Goal: Task Accomplishment & Management: Manage account settings

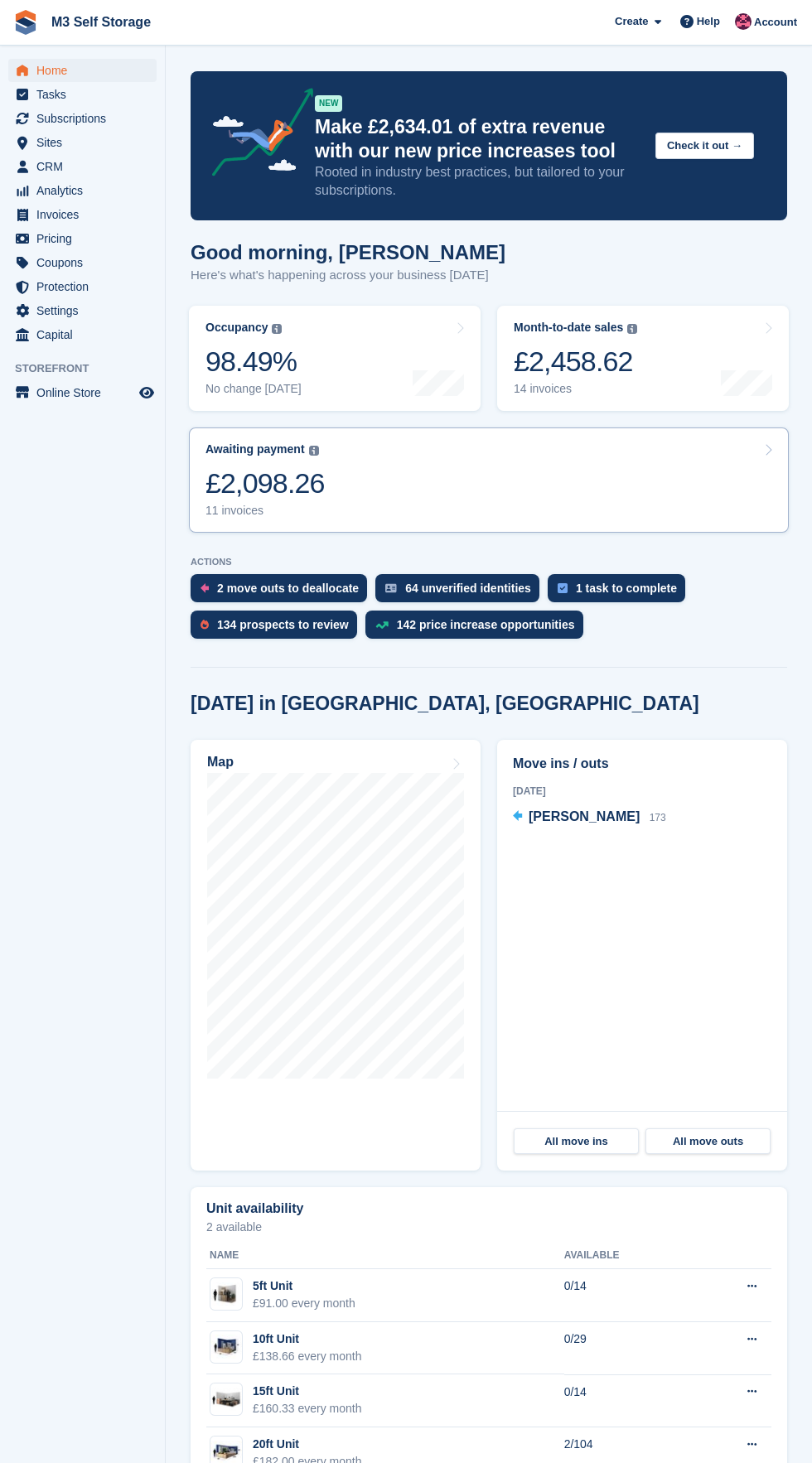
click at [398, 487] on link "Awaiting payment The total outstanding balance on all open invoices. £2,098.26 …" at bounding box center [488, 481] width 600 height 105
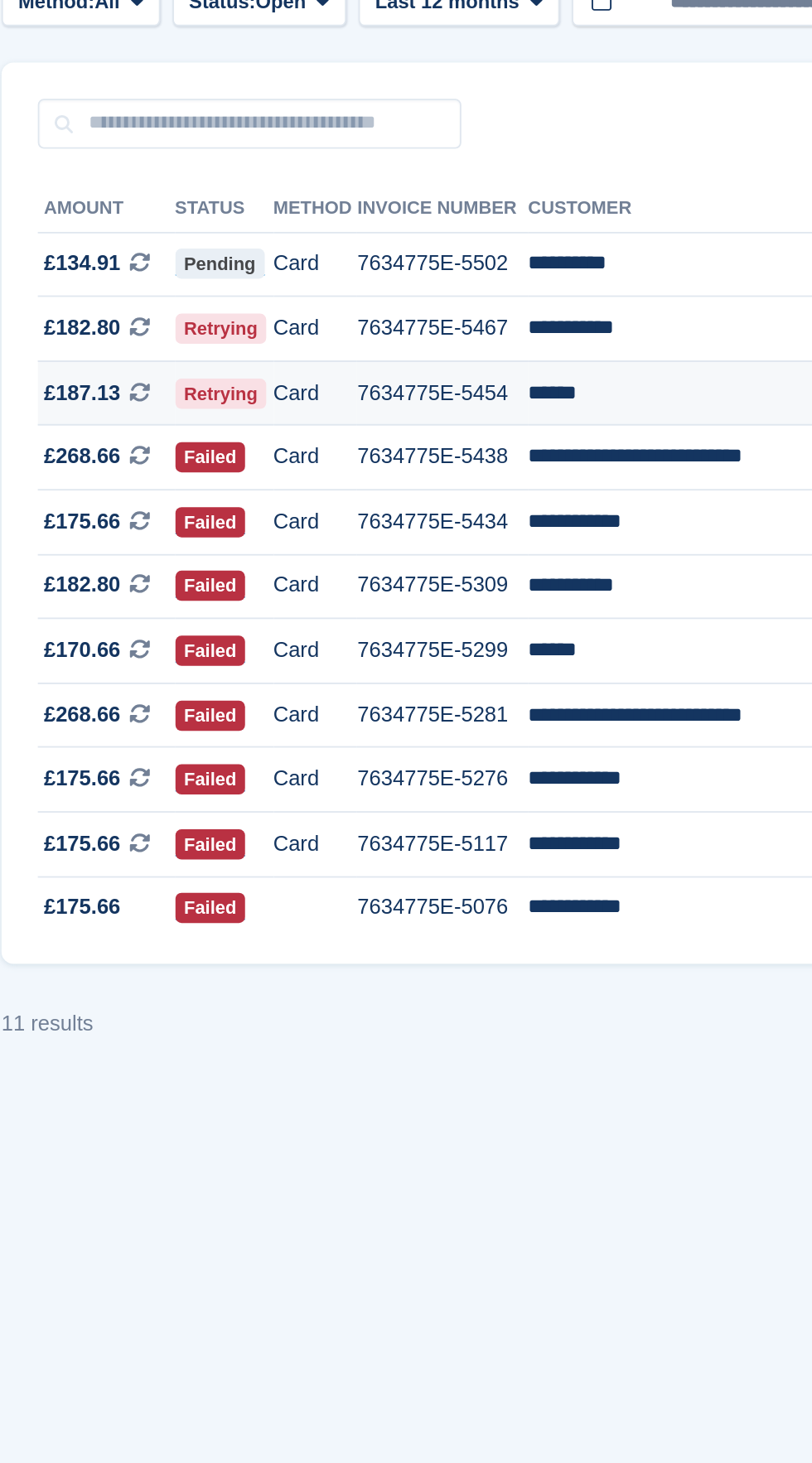
click at [557, 367] on td "******" at bounding box center [568, 366] width 179 height 36
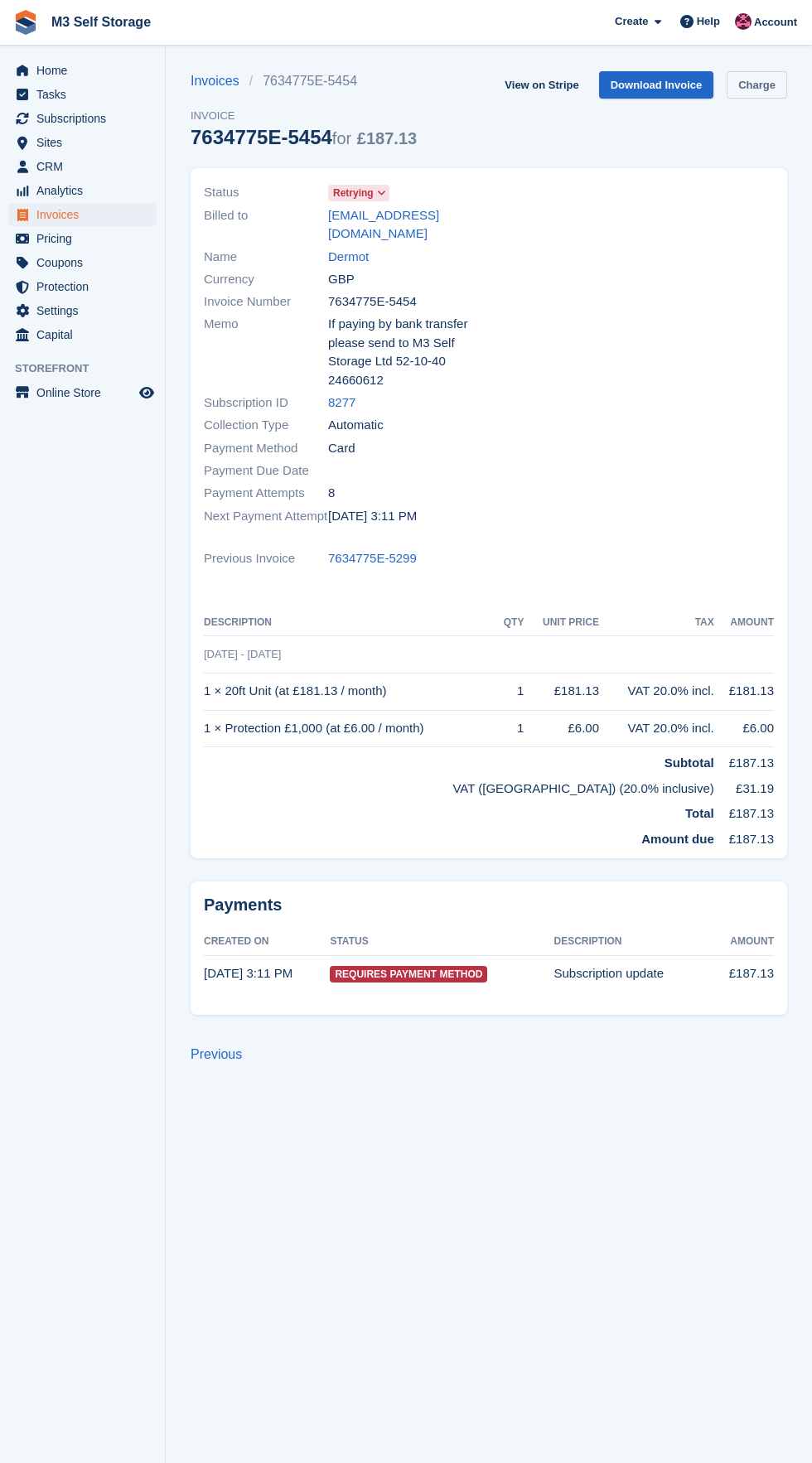
click at [782, 76] on link "Charge" at bounding box center [756, 85] width 60 height 28
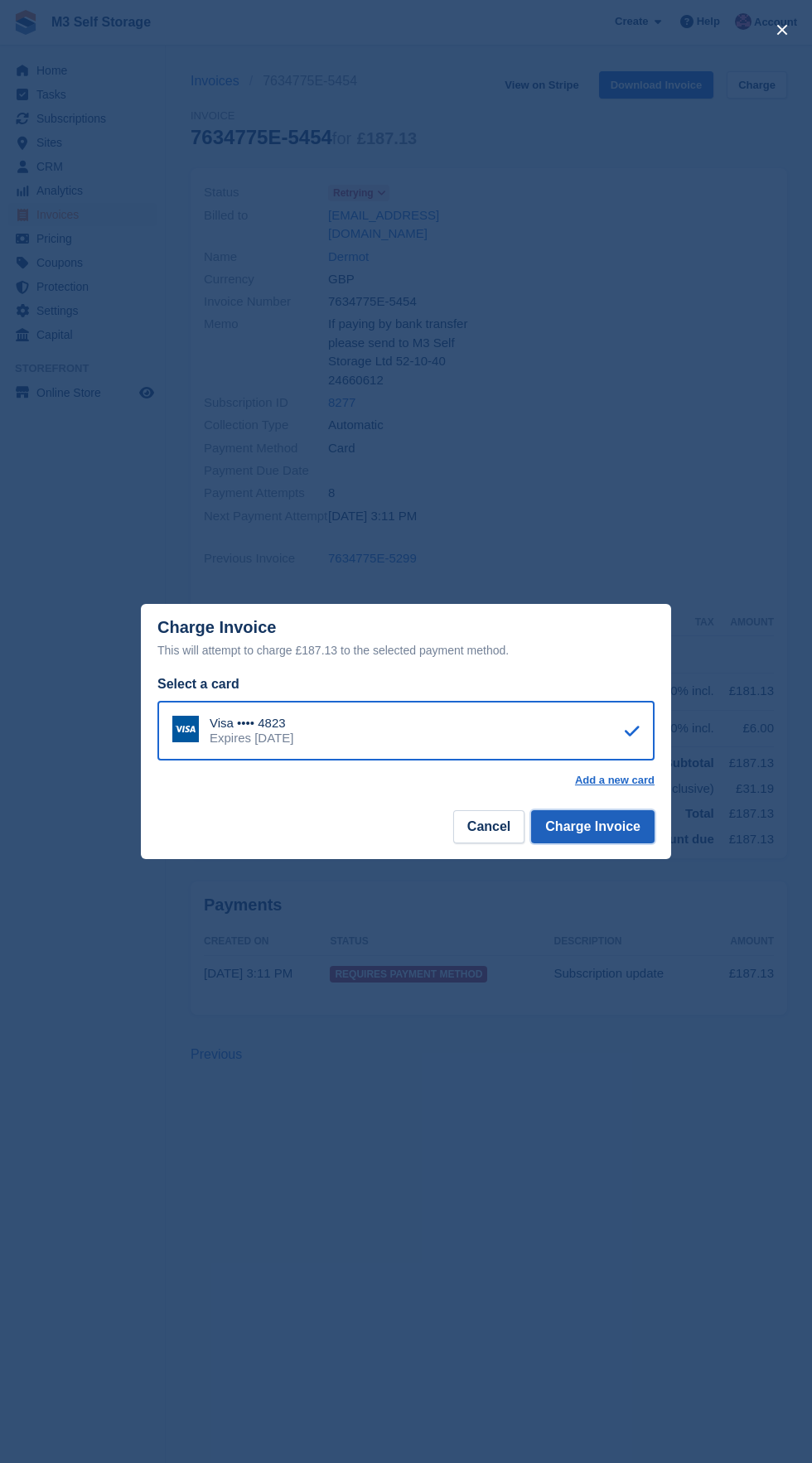
click at [641, 837] on button "Charge Invoice" at bounding box center [593, 827] width 124 height 33
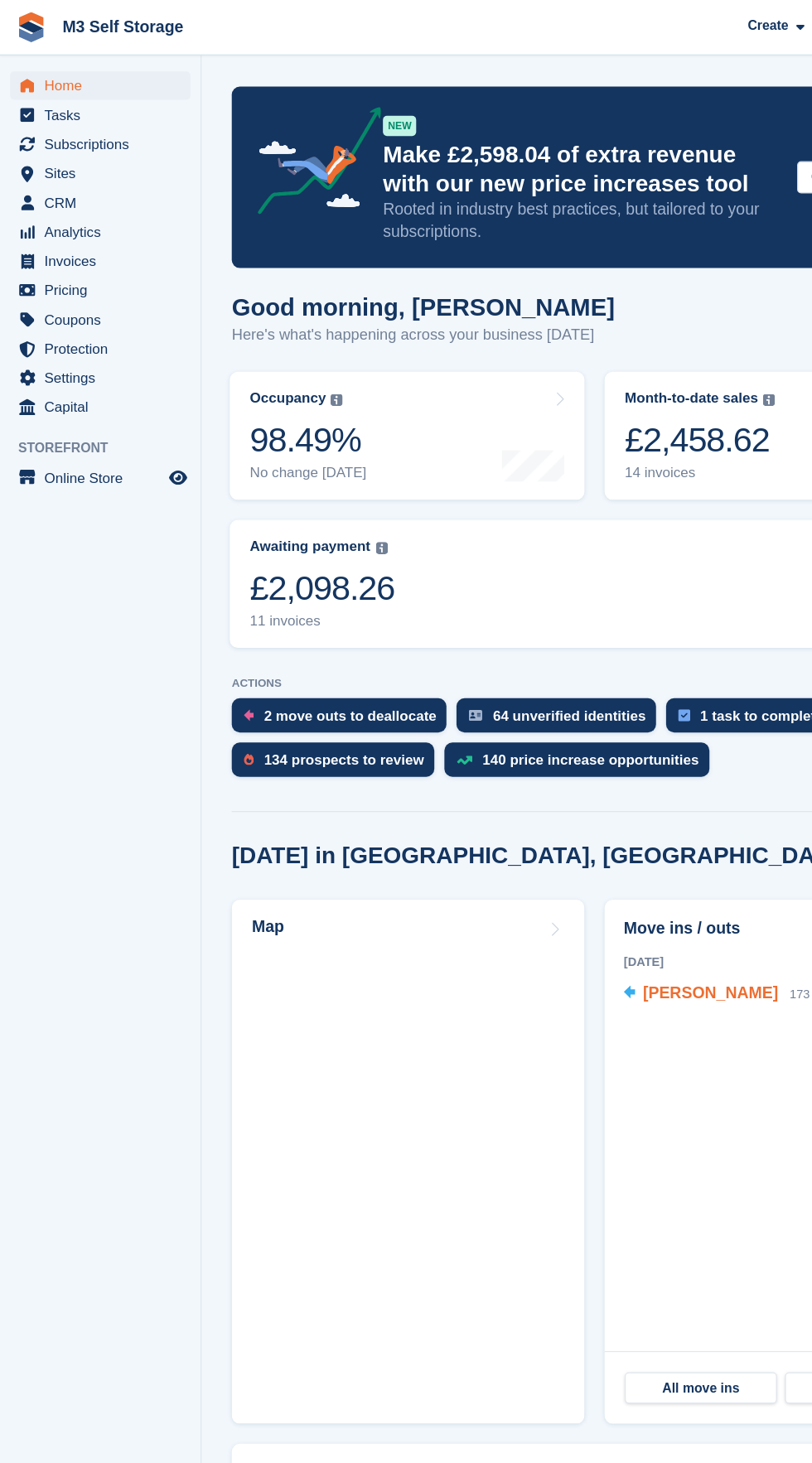
click at [594, 828] on div "Pamela jones 173" at bounding box center [597, 817] width 138 height 21
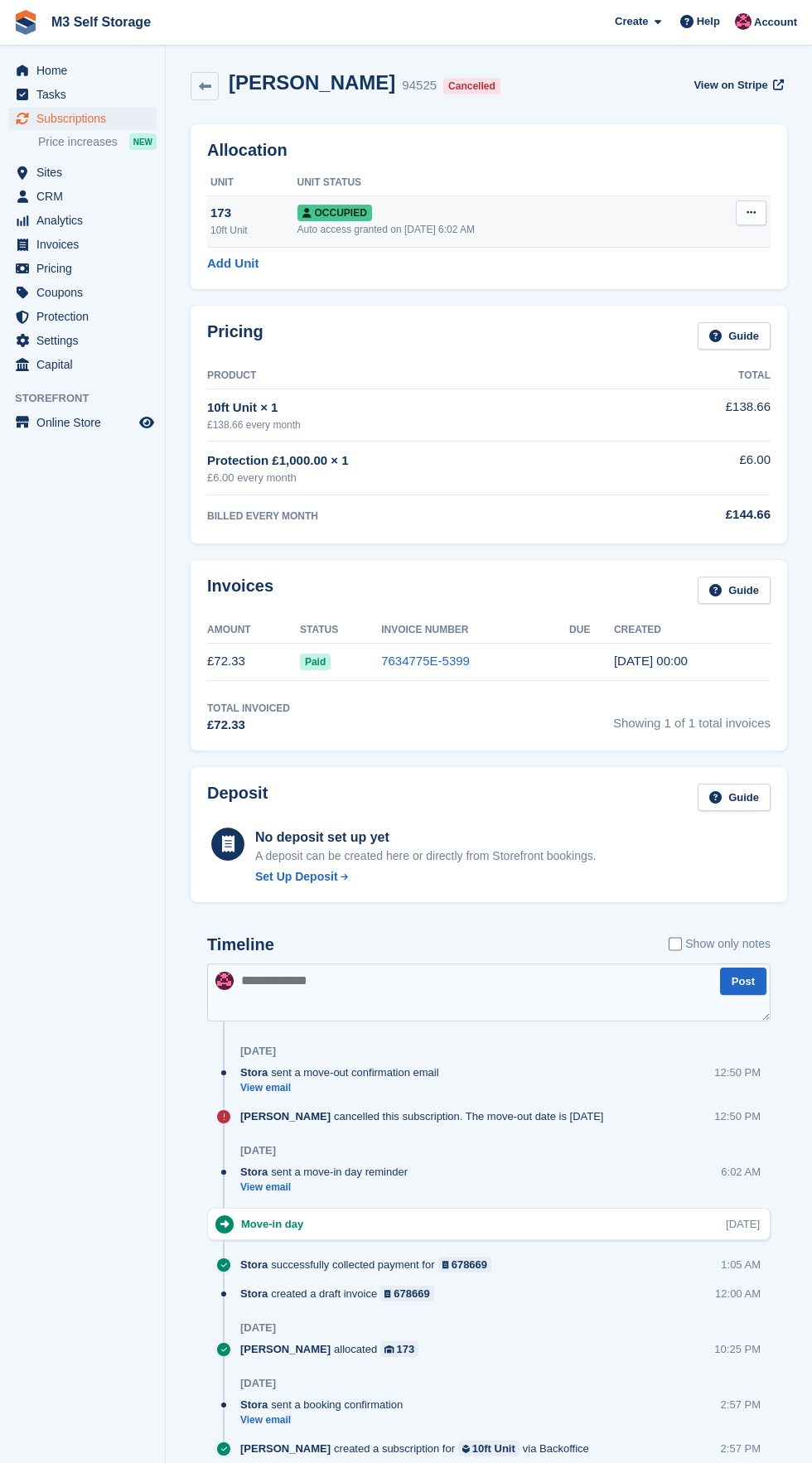
click at [756, 221] on button at bounding box center [750, 213] width 30 height 25
click at [697, 305] on p "Deallocate" at bounding box center [686, 302] width 144 height 21
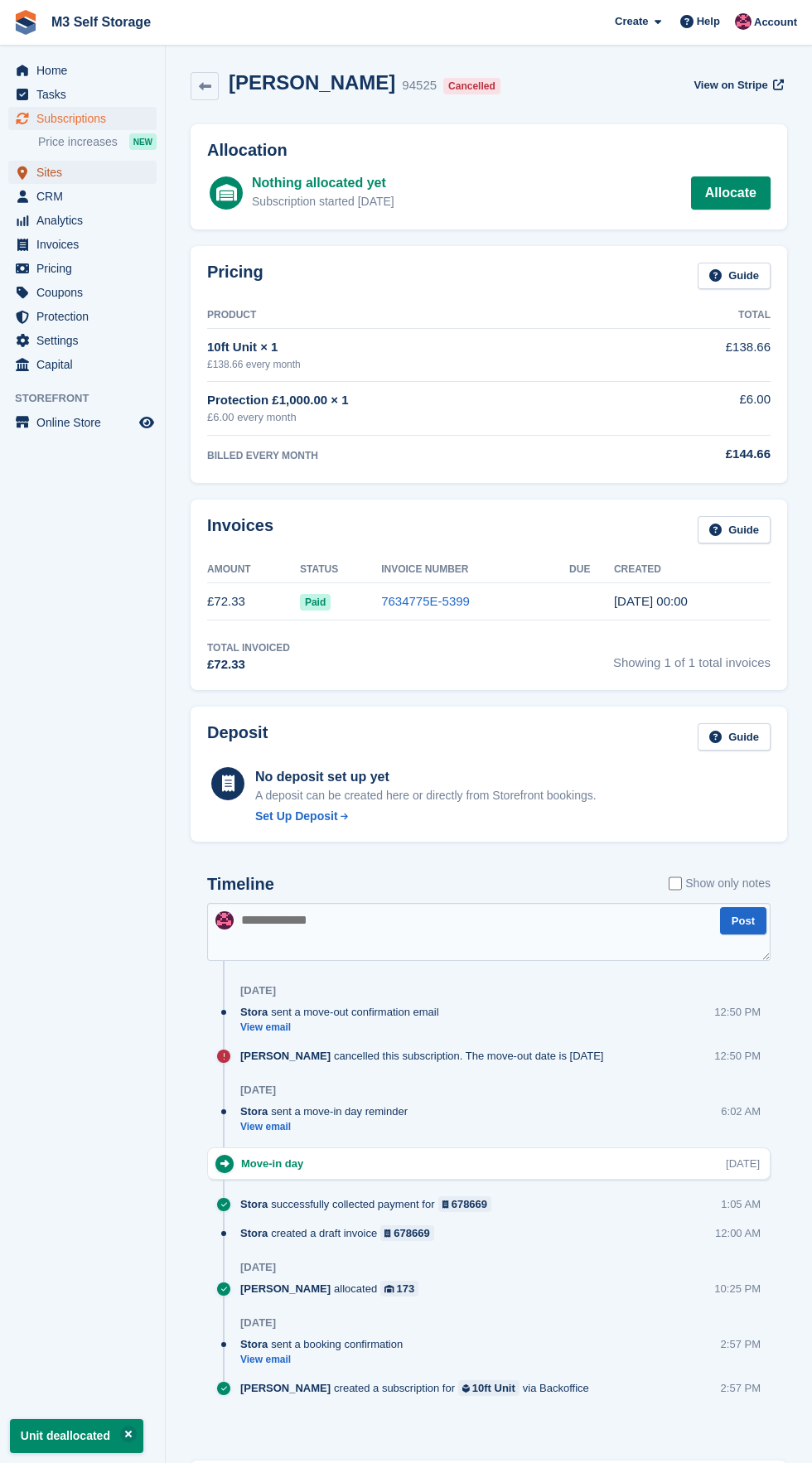
click at [113, 172] on span "Sites" at bounding box center [86, 172] width 100 height 23
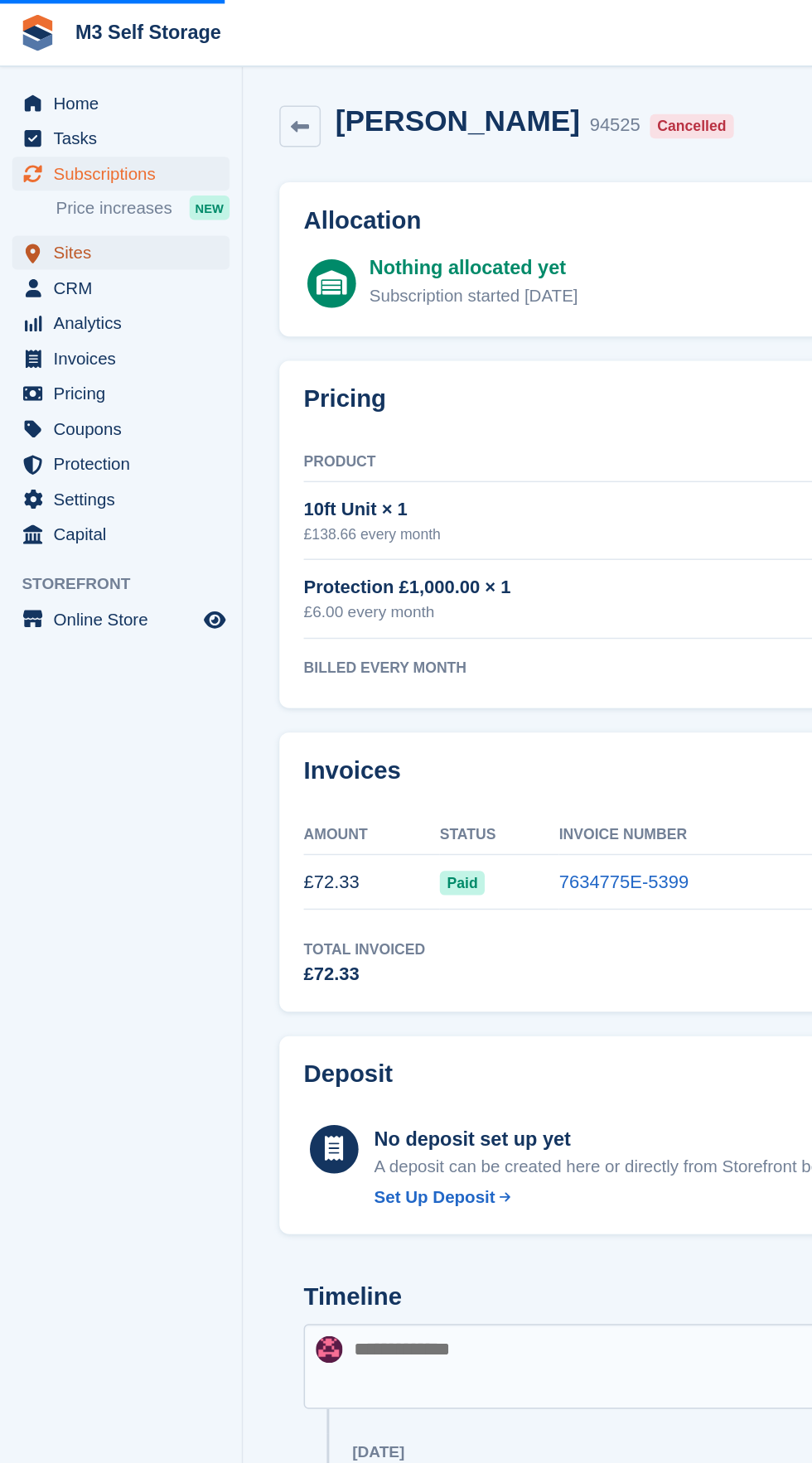
click at [91, 173] on span "Sites" at bounding box center [86, 172] width 100 height 23
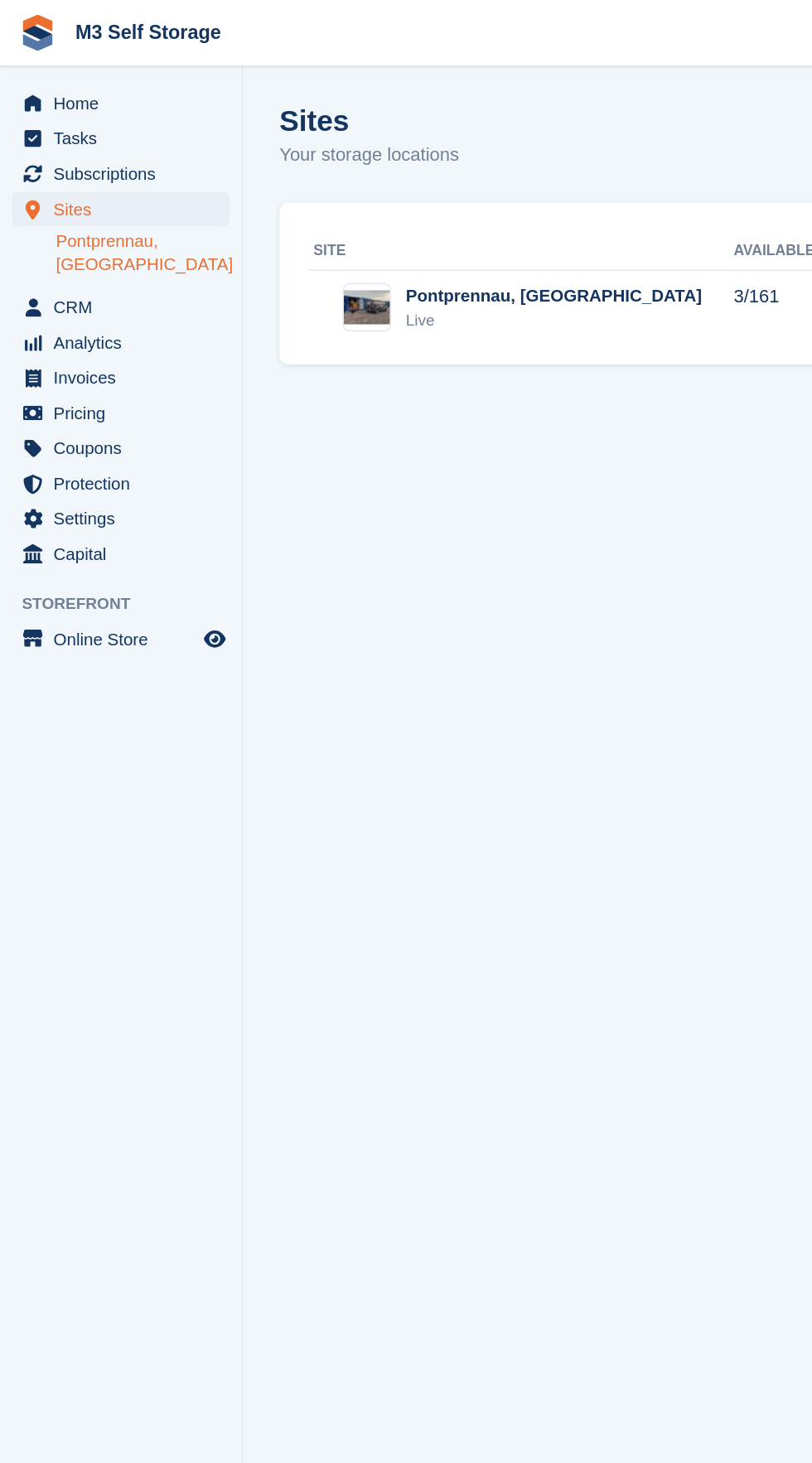
click at [99, 166] on link "Pontprennau, [GEOGRAPHIC_DATA]" at bounding box center [97, 172] width 118 height 31
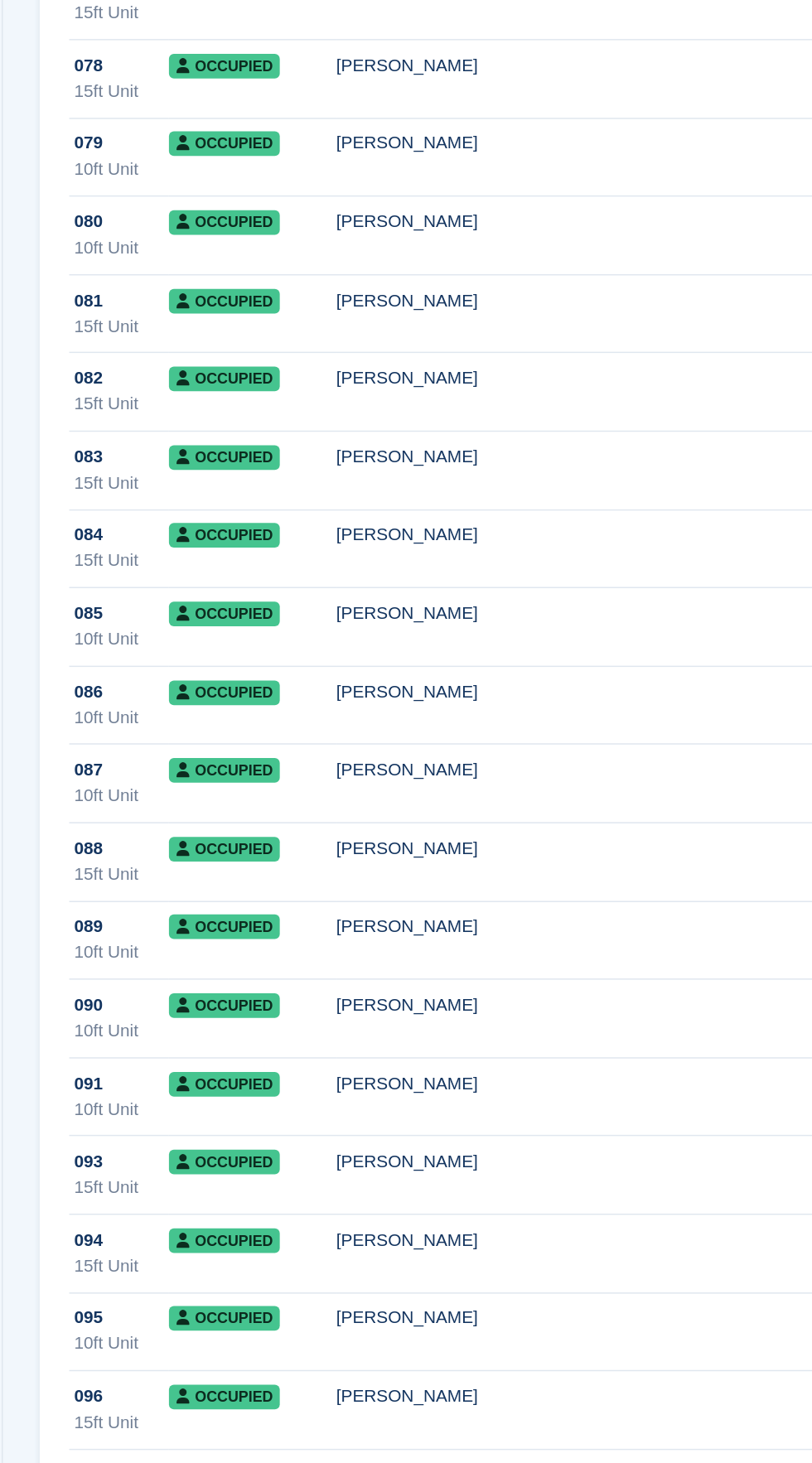
scroll to position [3491, 0]
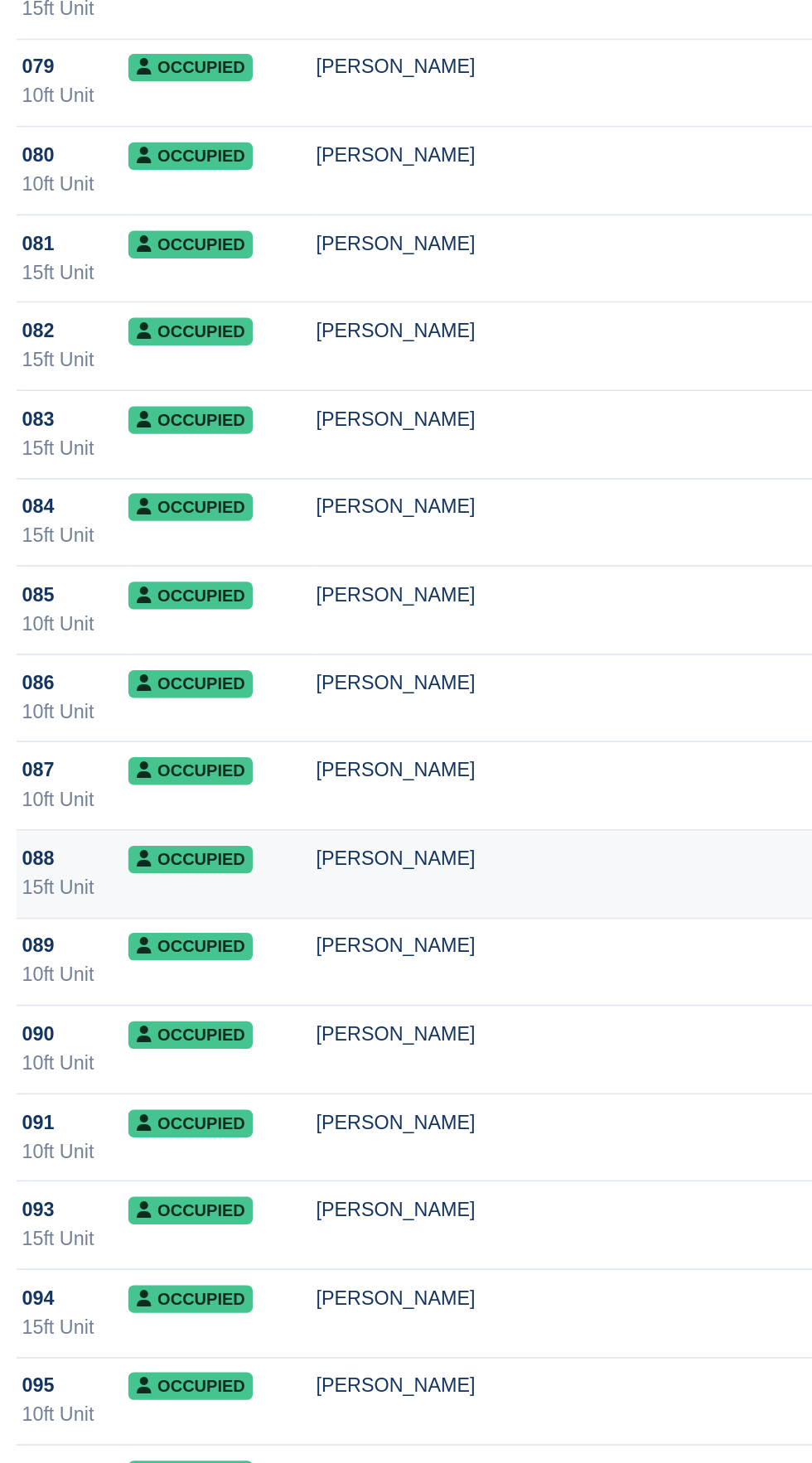
click at [453, 844] on div "[PERSON_NAME]" at bounding box center [553, 846] width 327 height 18
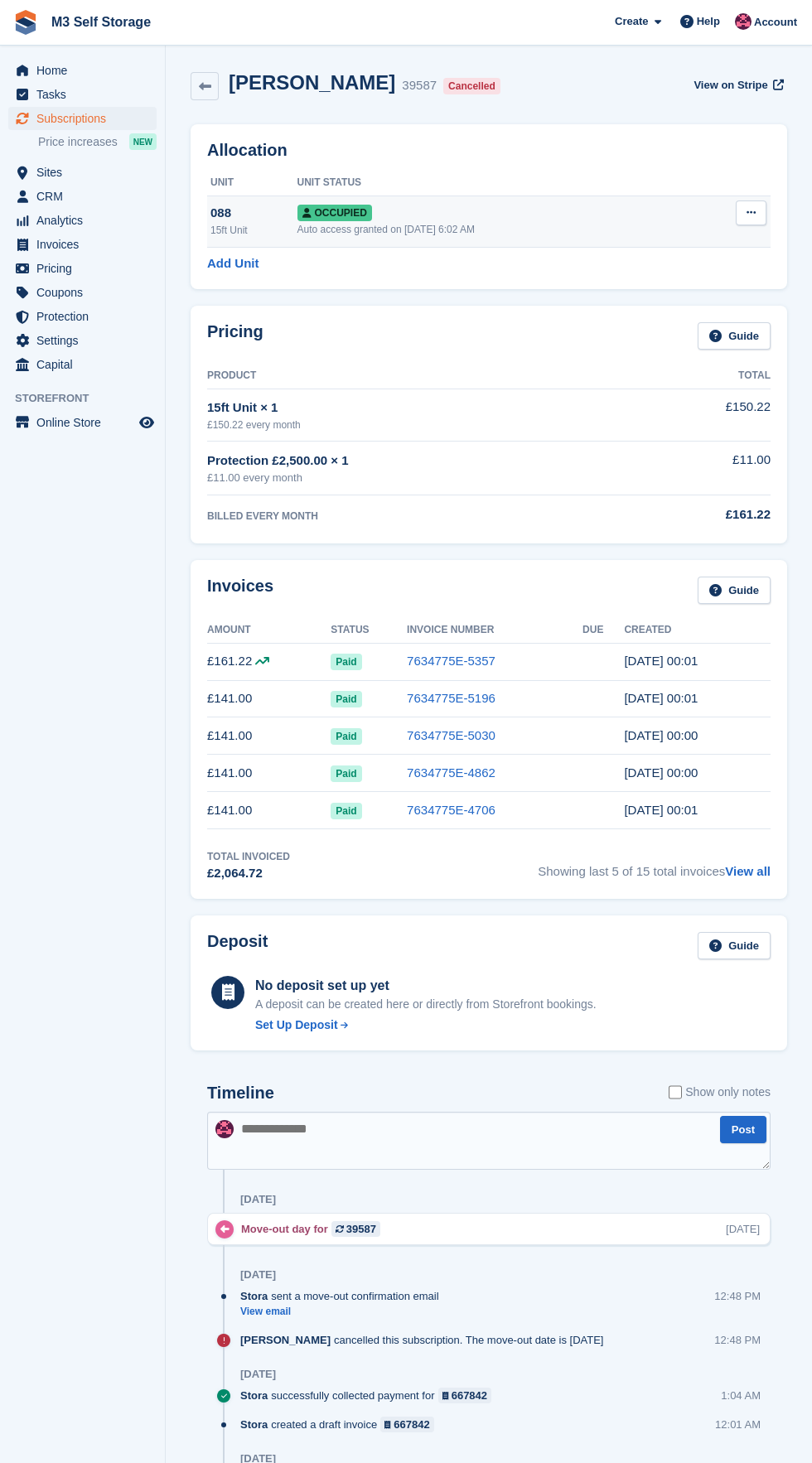
click at [750, 213] on icon at bounding box center [751, 213] width 9 height 11
click at [705, 313] on p "Deallocate" at bounding box center [686, 302] width 144 height 21
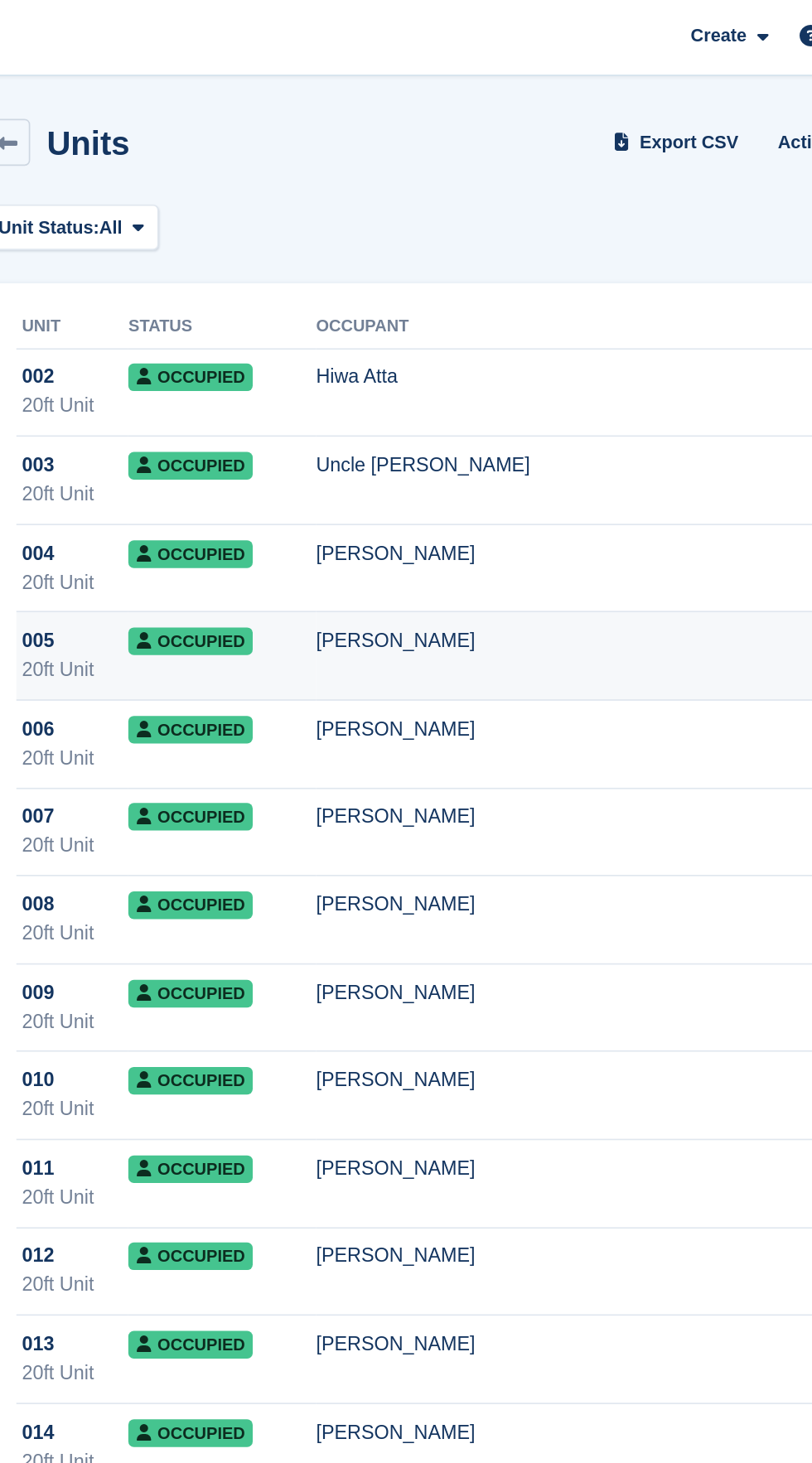
click at [488, 397] on td "[PERSON_NAME]" at bounding box center [553, 393] width 327 height 53
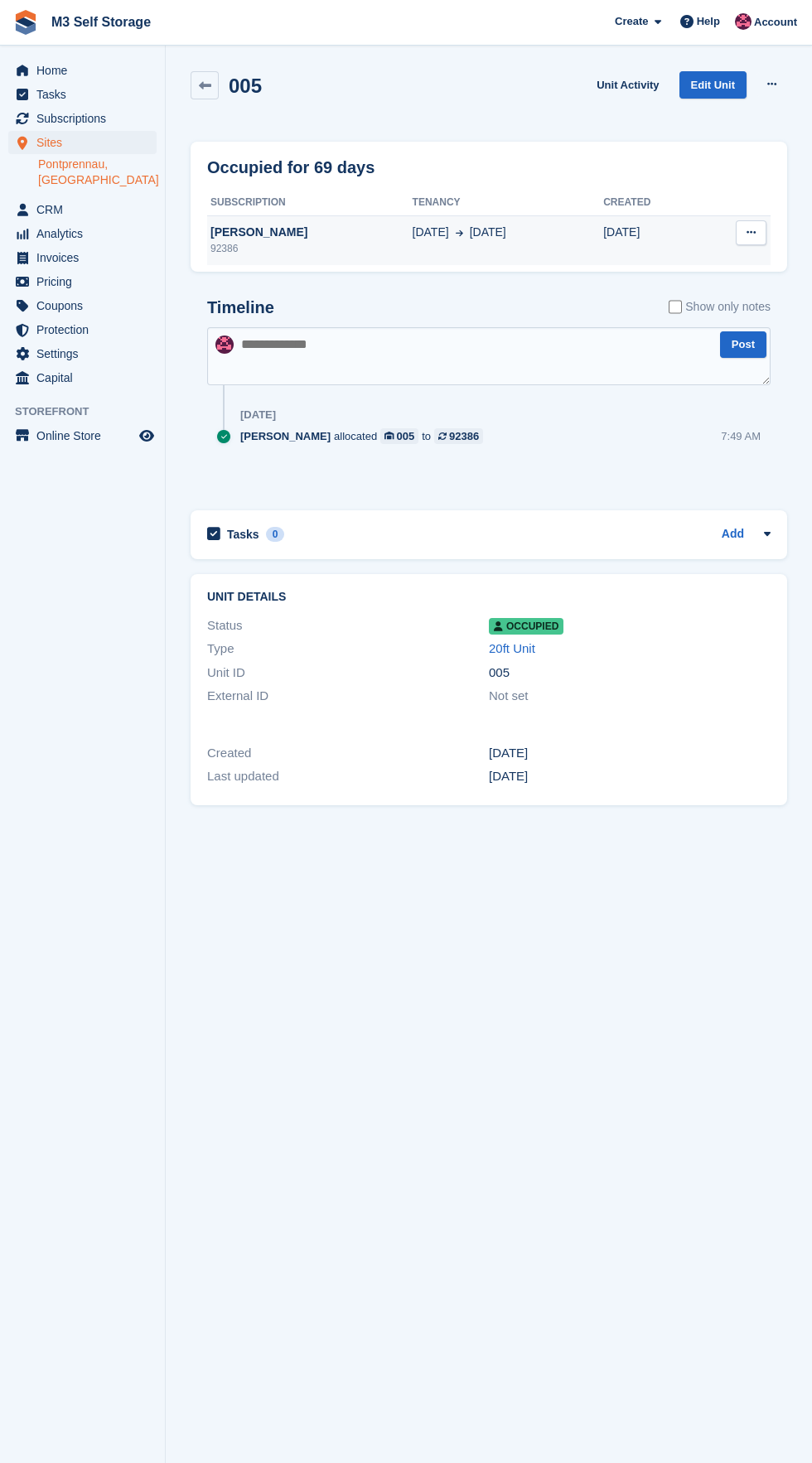
click at [341, 243] on div "92386" at bounding box center [309, 249] width 205 height 15
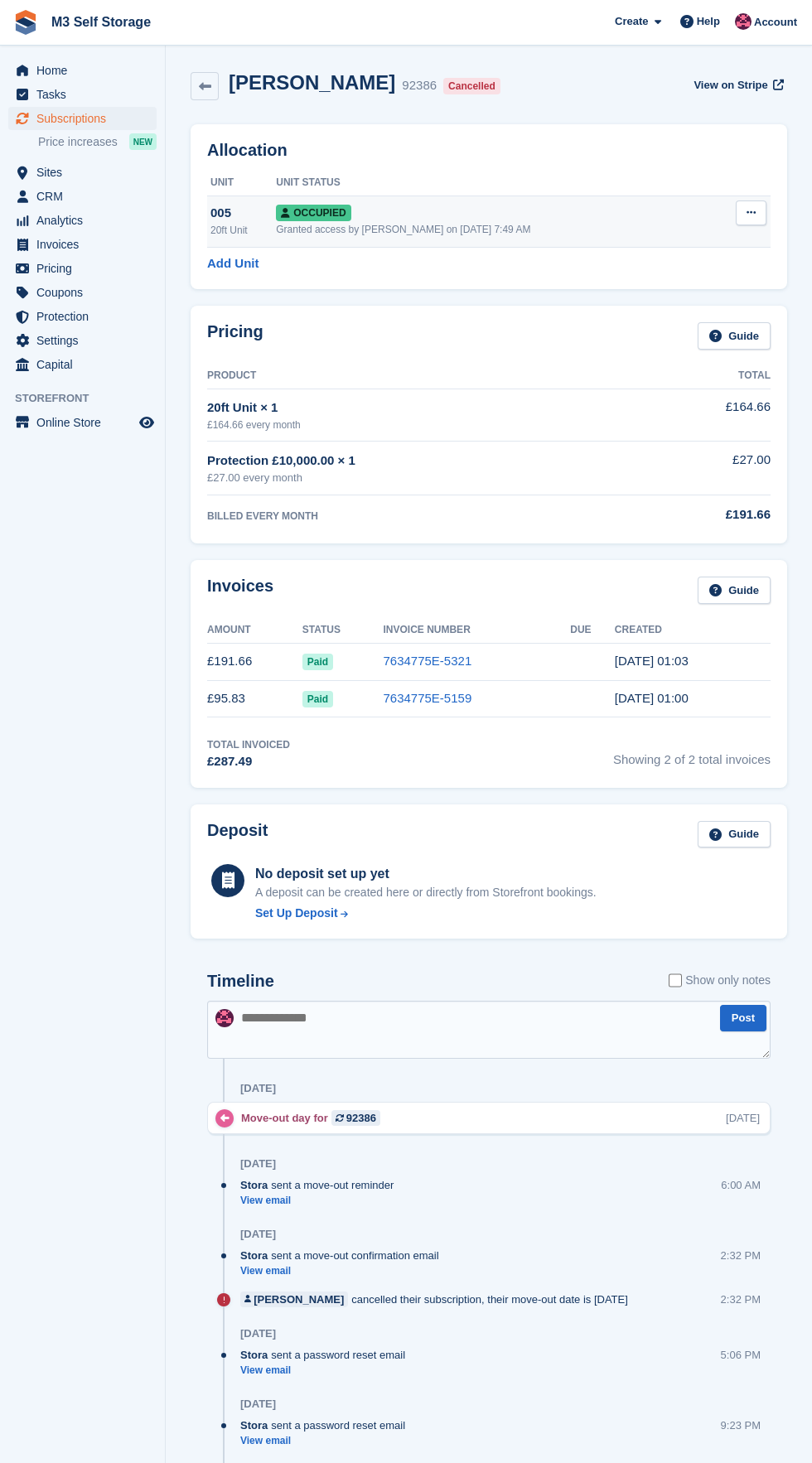
click at [750, 217] on icon at bounding box center [751, 213] width 9 height 11
click at [691, 302] on p "Deallocate" at bounding box center [686, 302] width 144 height 21
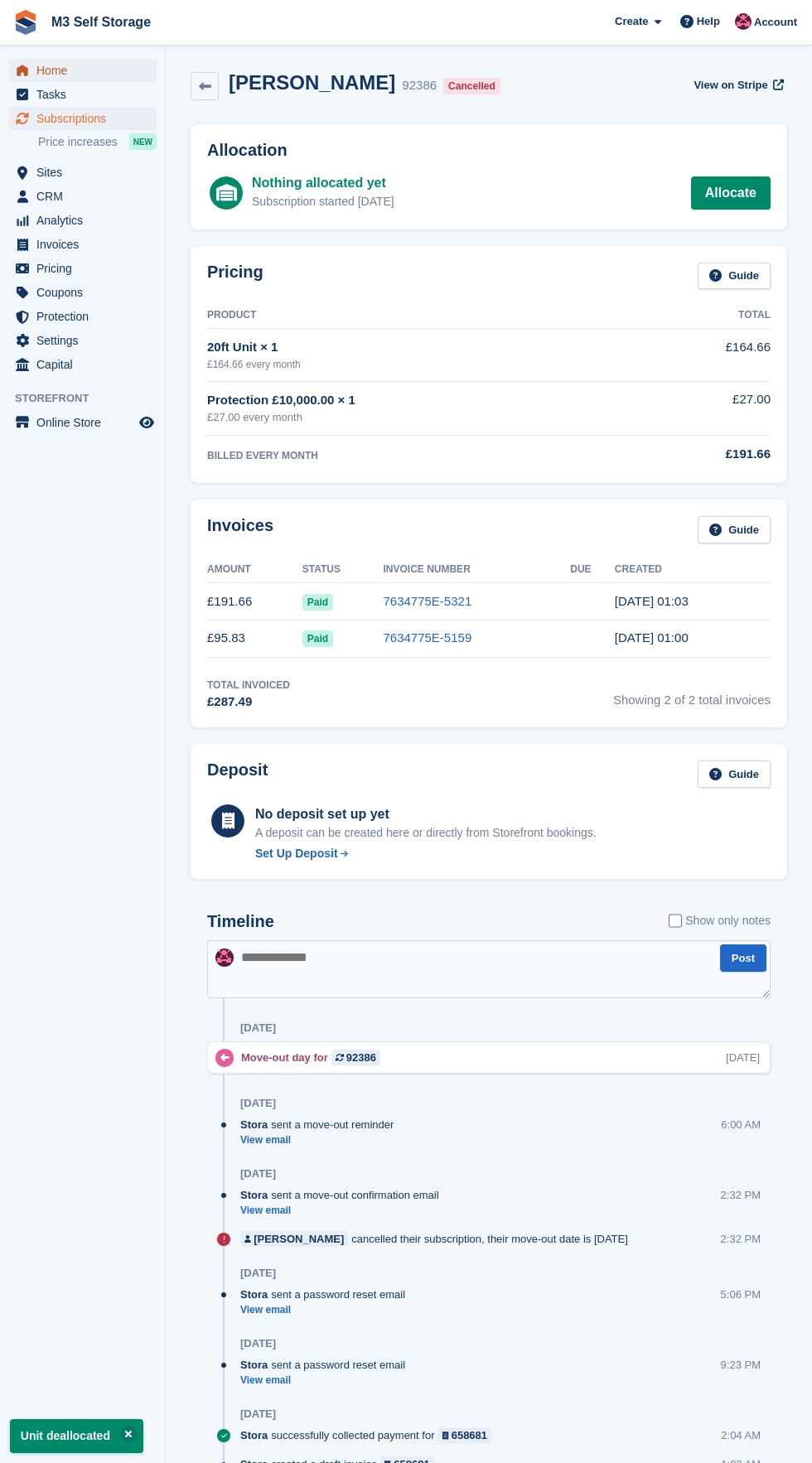
click at [128, 64] on span "Home" at bounding box center [86, 70] width 100 height 23
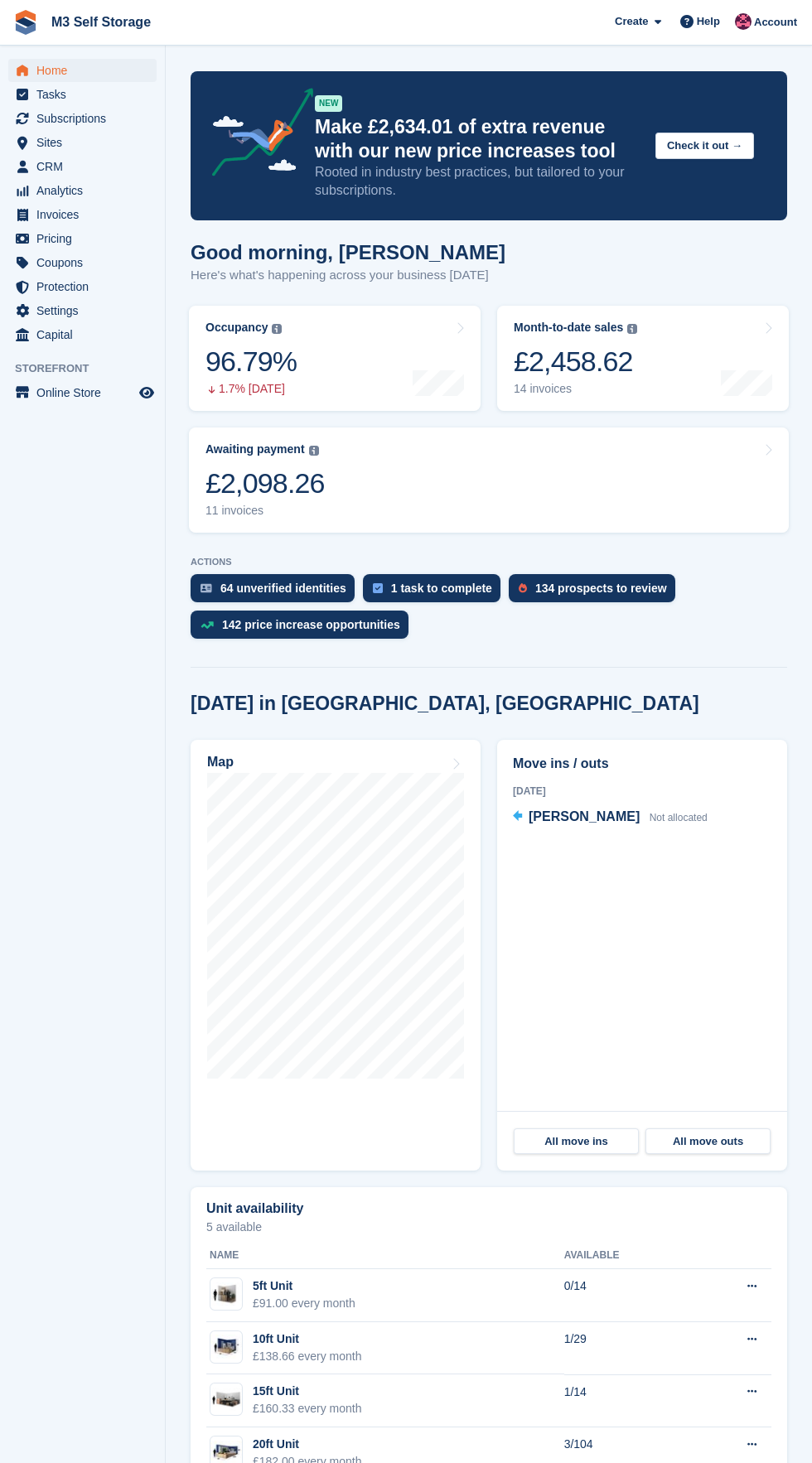
scroll to position [3, 0]
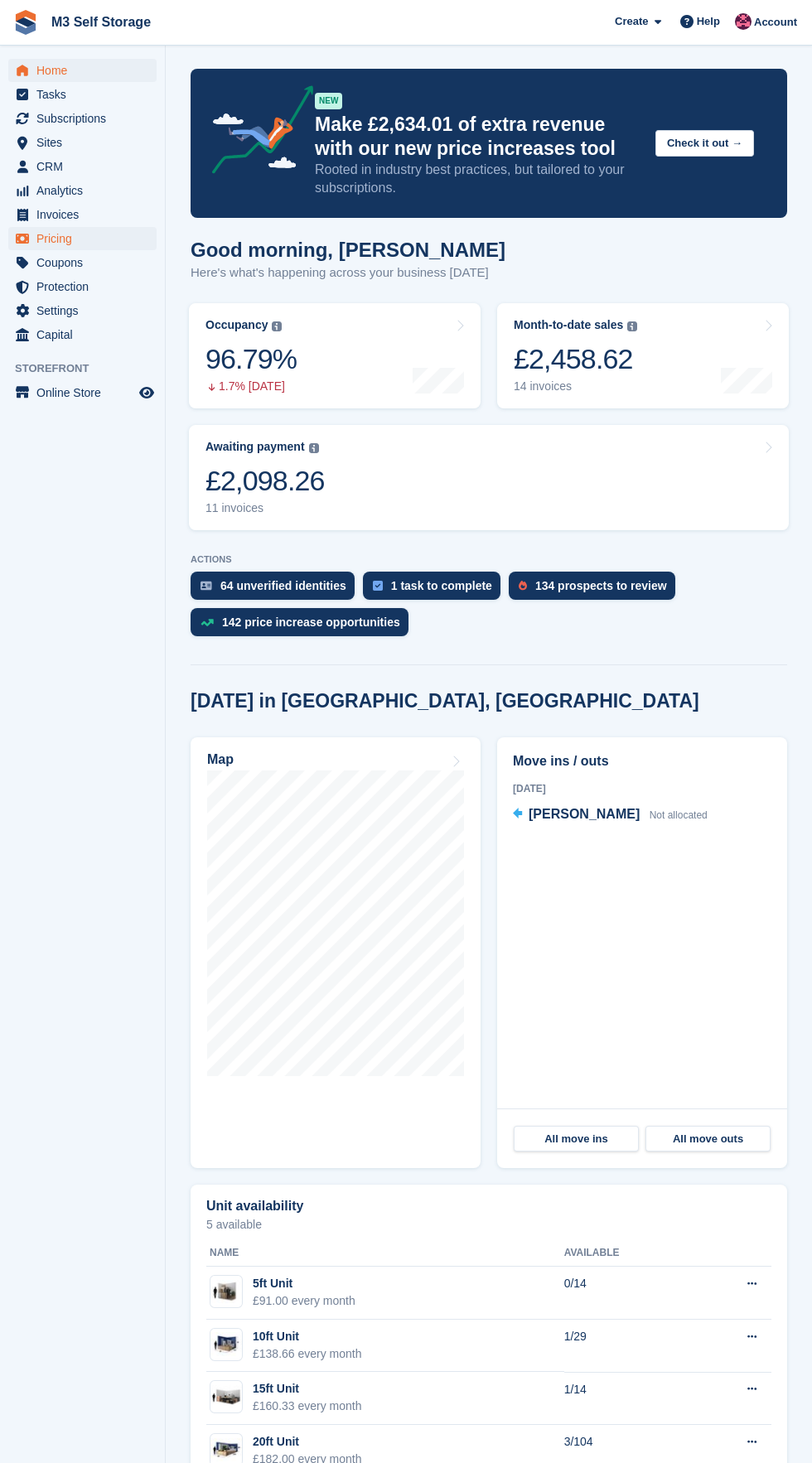
click at [132, 245] on span "Pricing" at bounding box center [86, 238] width 100 height 23
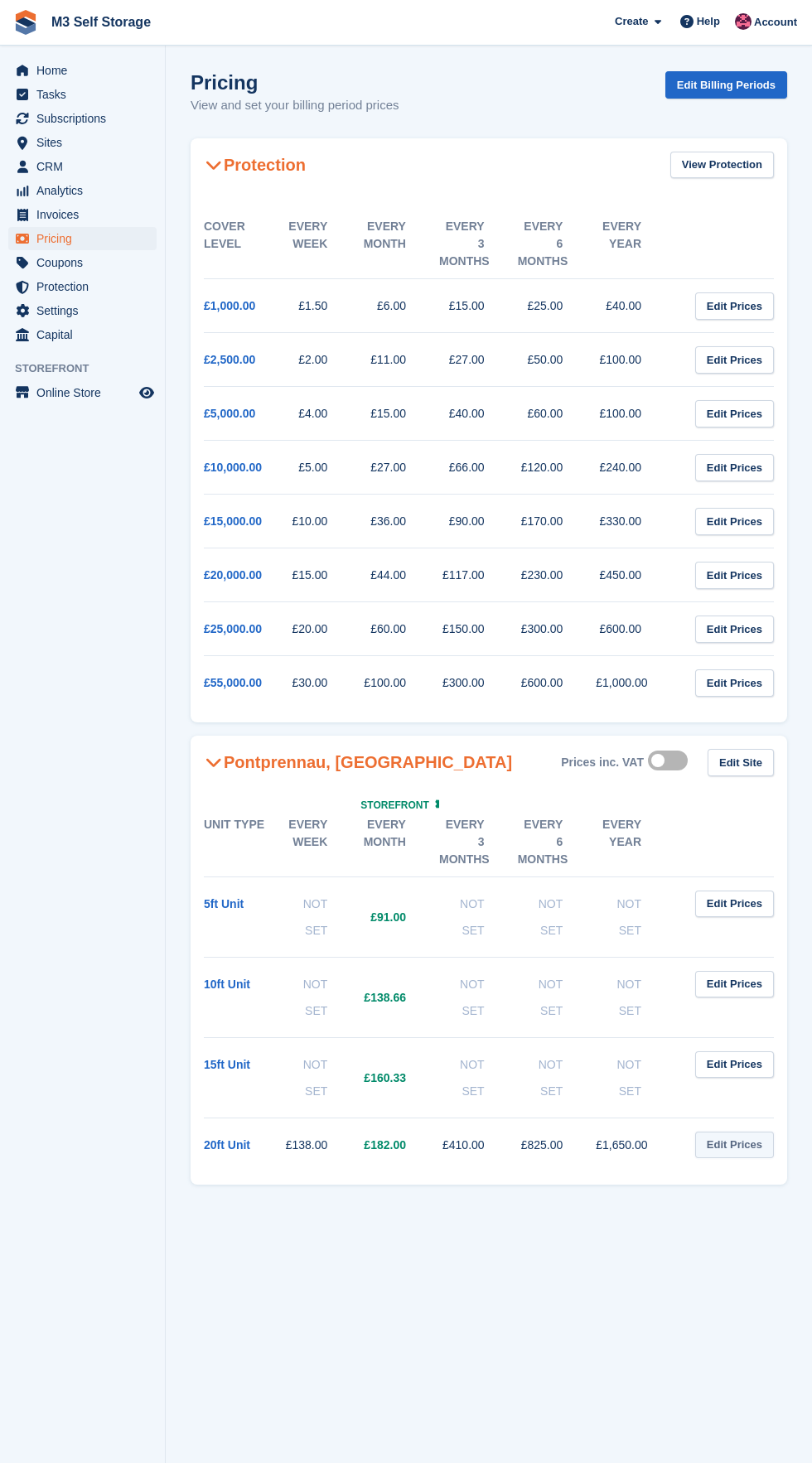
click at [753, 1132] on link "Edit Prices" at bounding box center [733, 1146] width 79 height 28
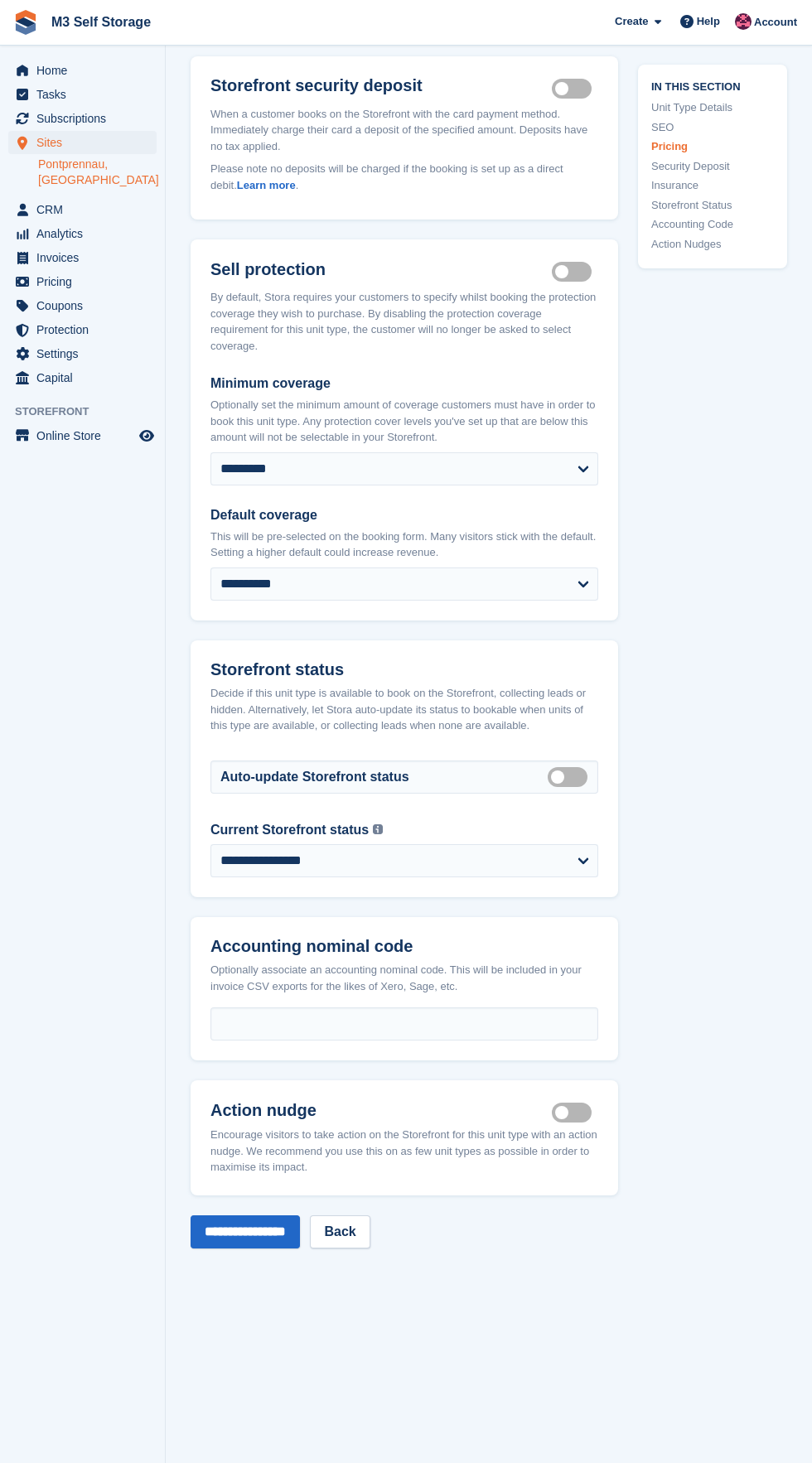
scroll to position [2579, 0]
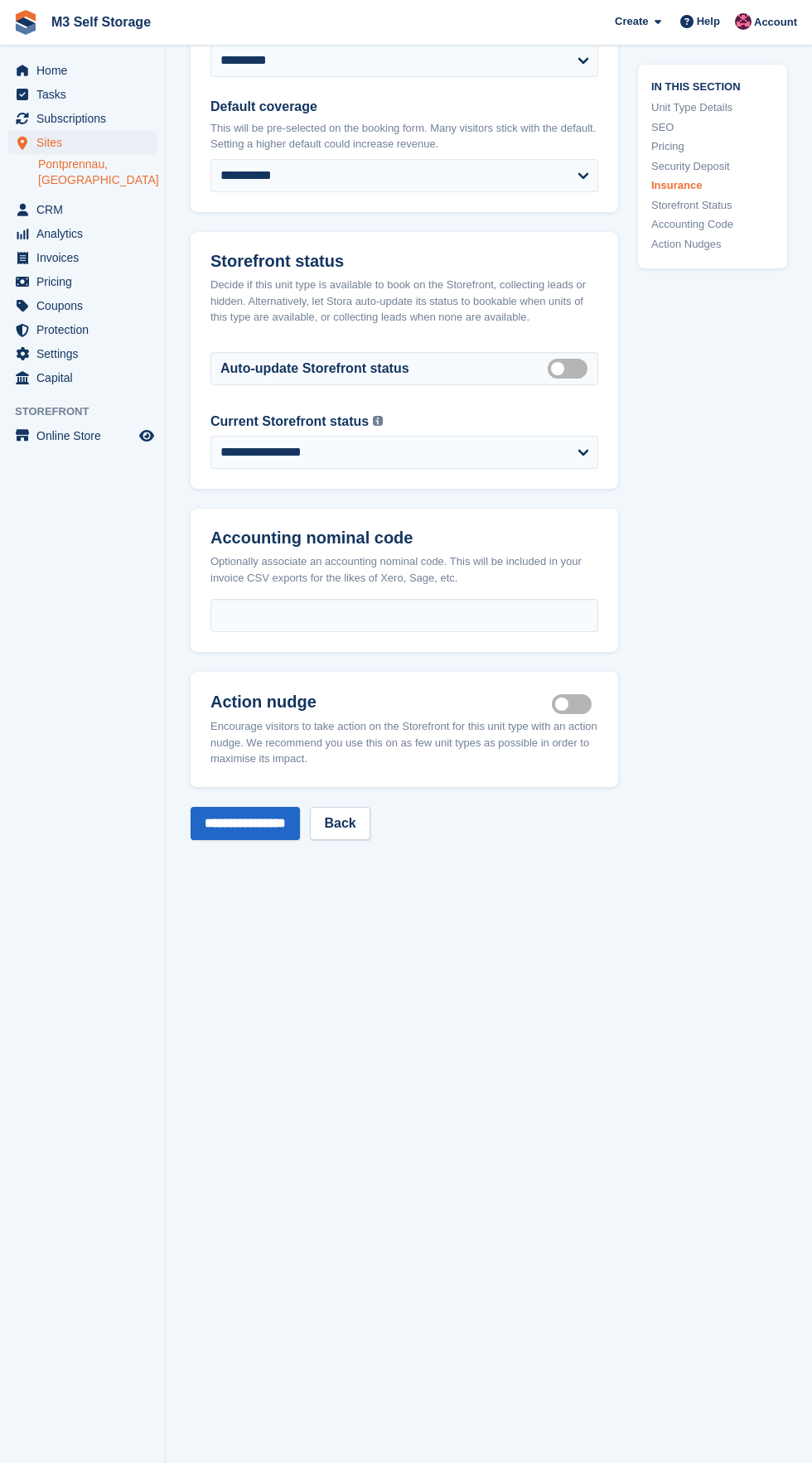
click at [576, 703] on label "Is active" at bounding box center [575, 704] width 46 height 3
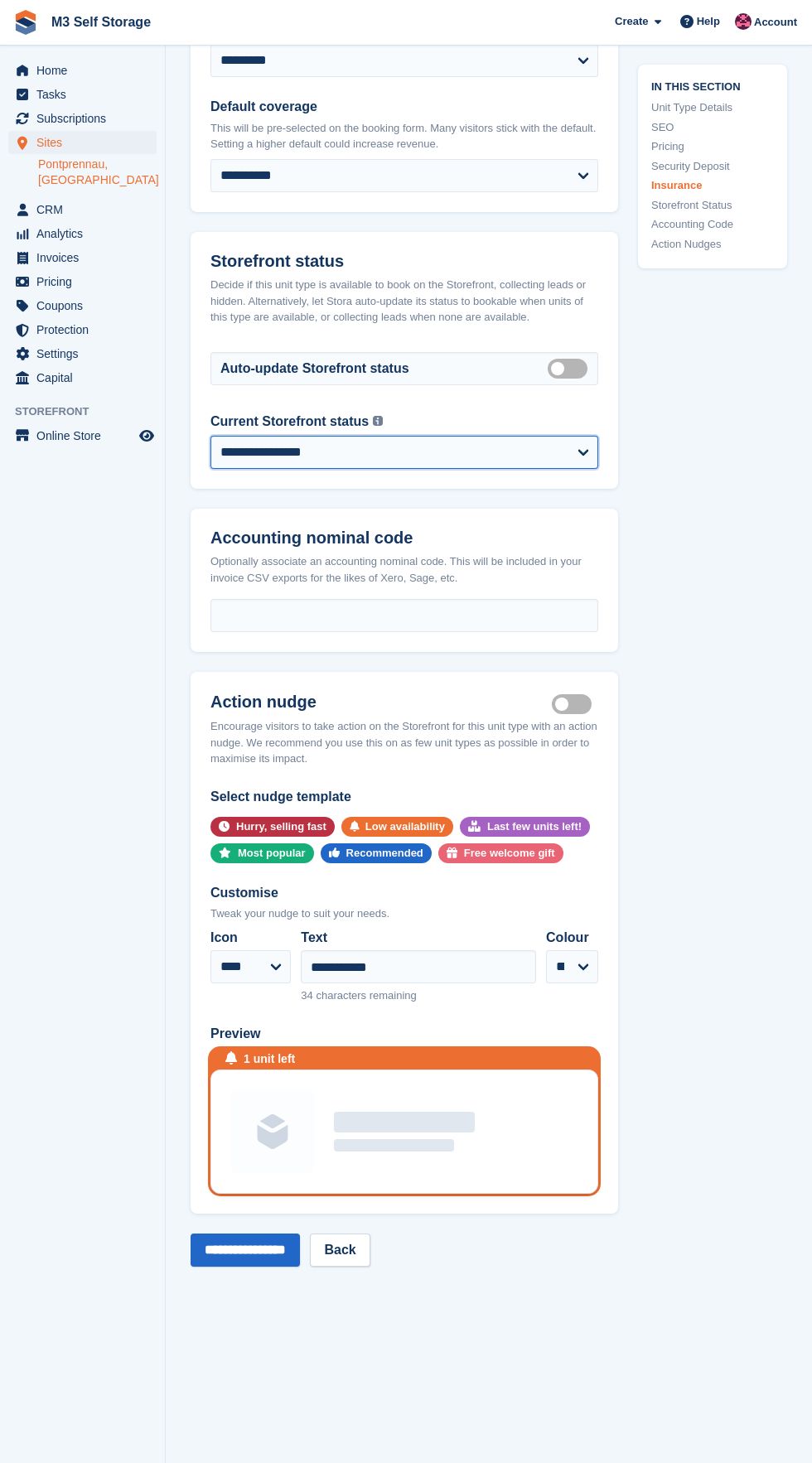
click at [579, 466] on select "**********" at bounding box center [405, 453] width 388 height 33
select select "********"
click at [211, 436] on select "**********" at bounding box center [405, 453] width 388 height 33
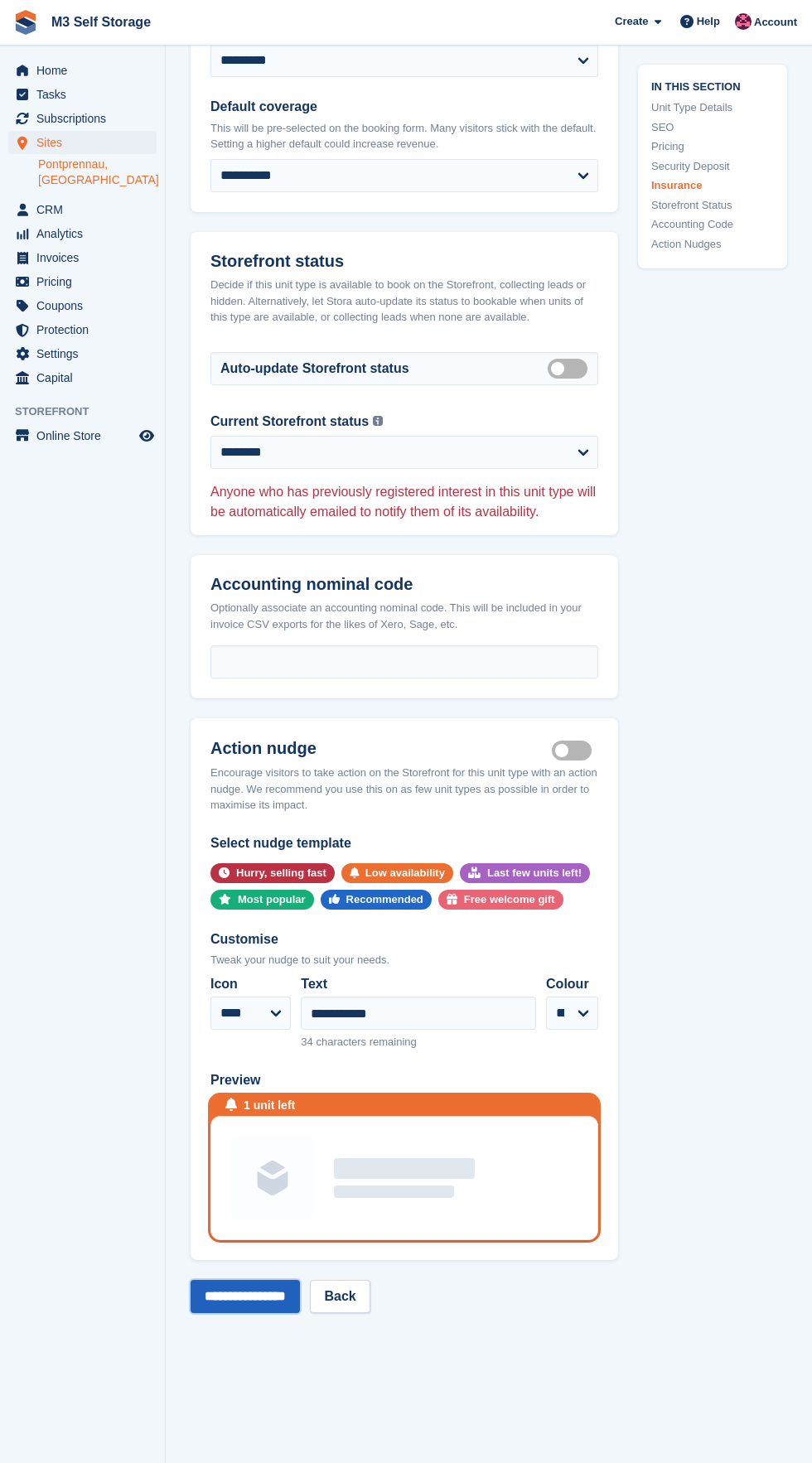
click at [269, 1296] on input "**********" at bounding box center [245, 1297] width 109 height 33
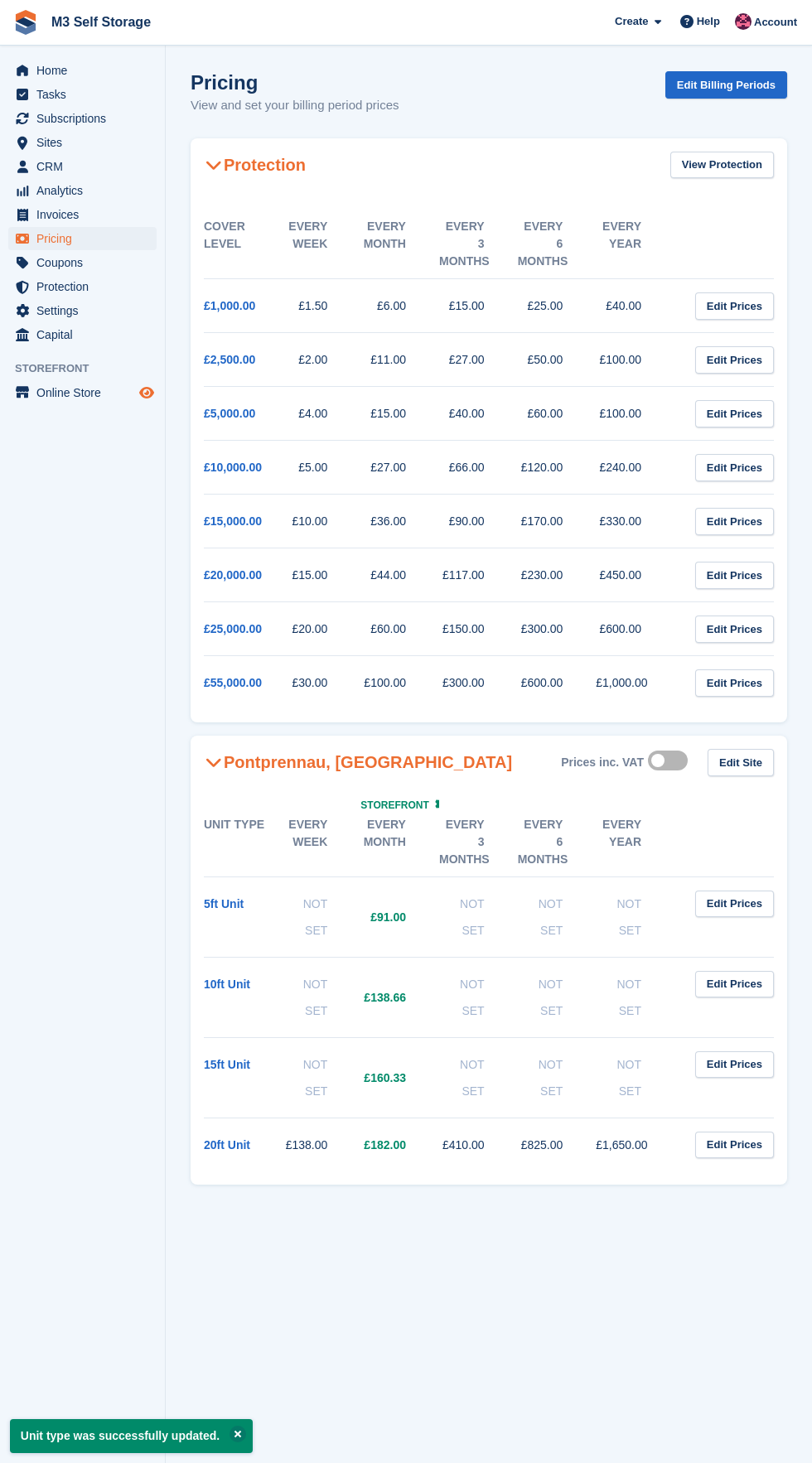
click at [147, 392] on icon "Preview store" at bounding box center [147, 393] width 15 height 13
